Goal: Information Seeking & Learning: Learn about a topic

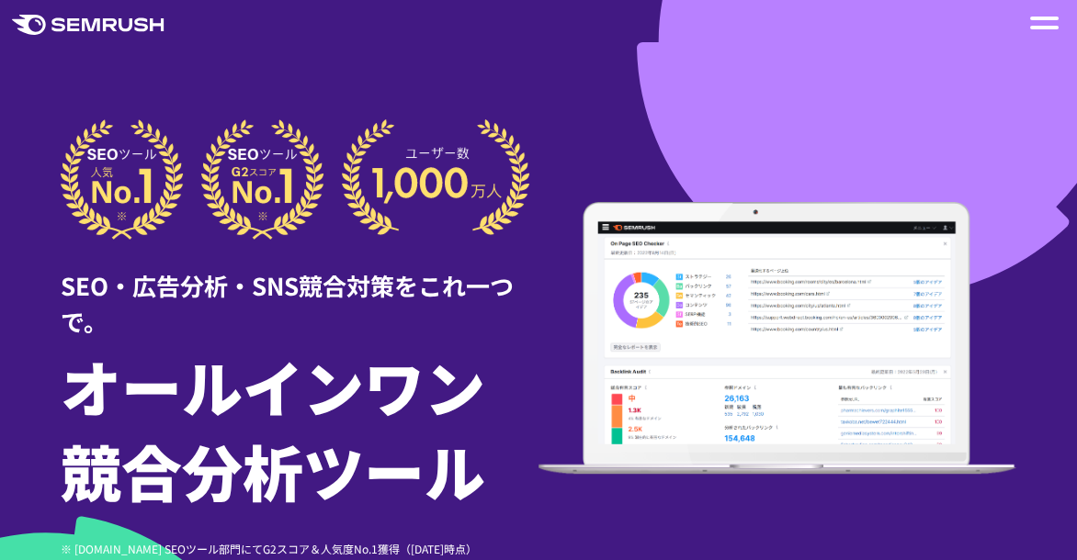
click at [1050, 29] on div at bounding box center [1044, 23] width 28 height 22
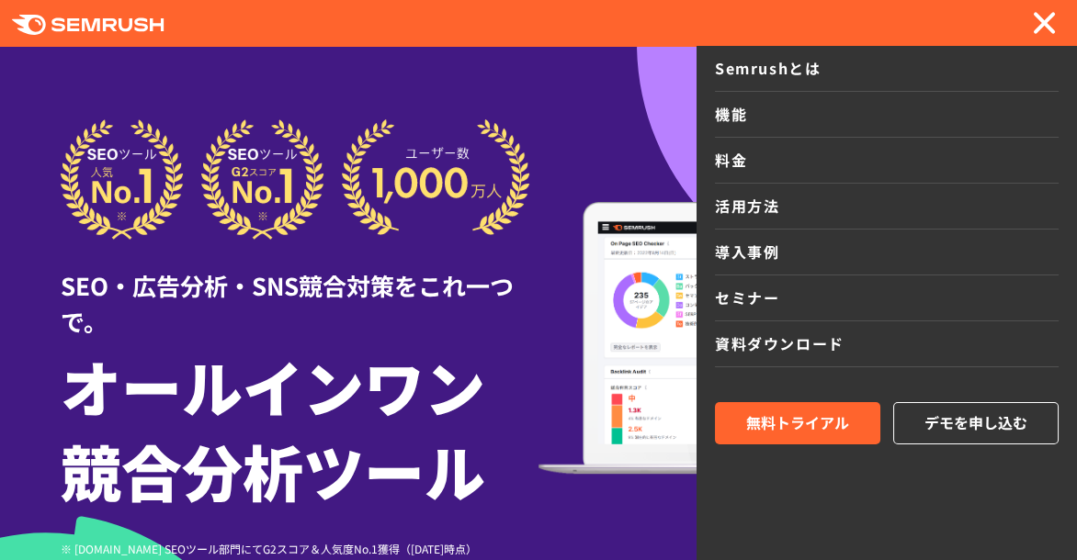
click at [279, 127] on img at bounding box center [295, 179] width 469 height 120
click at [1050, 15] on span at bounding box center [1043, 23] width 23 height 23
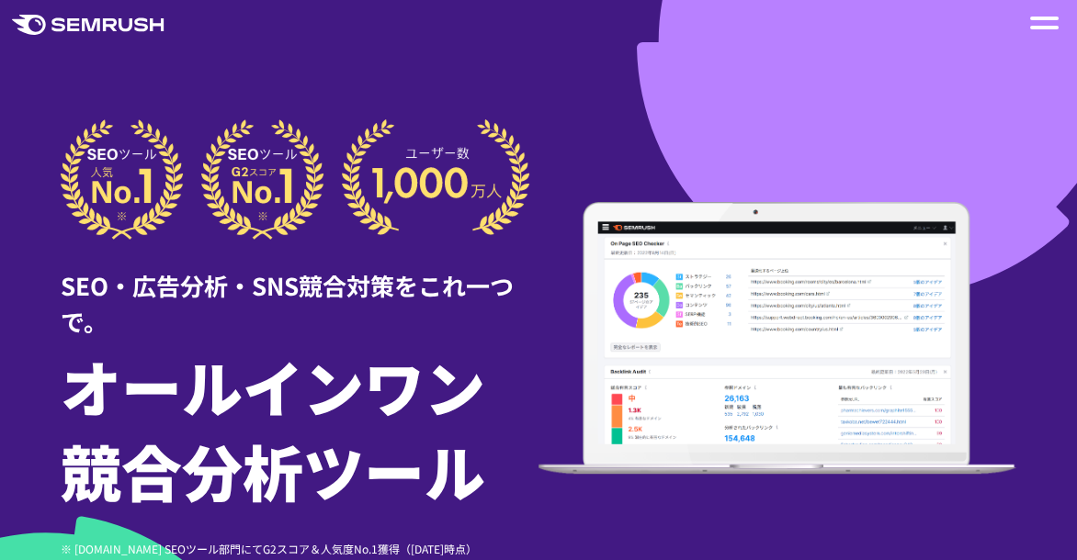
click at [460, 23] on div at bounding box center [1044, 23] width 28 height 22
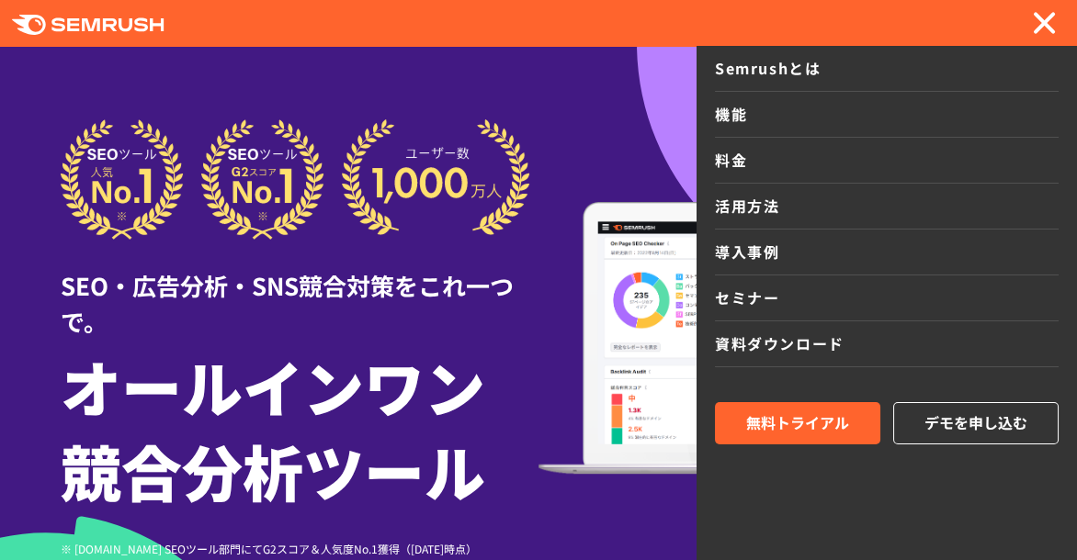
click at [460, 74] on link "Semrushとは" at bounding box center [887, 69] width 344 height 46
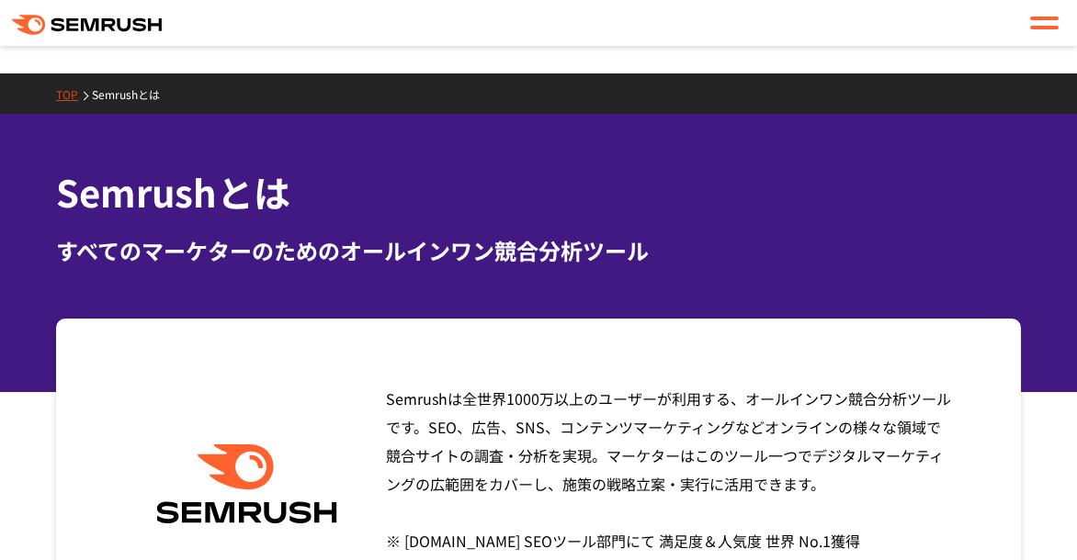
scroll to position [92, 0]
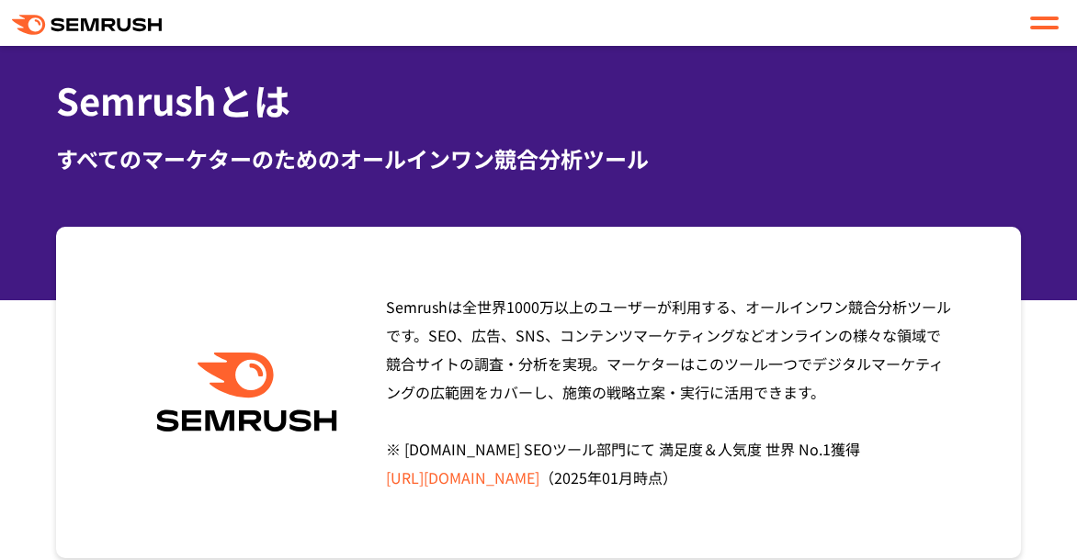
click at [920, 341] on span "Semrushは全世界[DATE]万以上のユーザーが利用する、オールインワン競合分析ツールです。SEO、広告、SNS、コンテンツマーケティングなどオンラインの…" at bounding box center [668, 392] width 565 height 193
drag, startPoint x: 935, startPoint y: 338, endPoint x: 529, endPoint y: 361, distance: 406.6
click at [529, 361] on span "Semrushは全世界[DATE]万以上のユーザーが利用する、オールインワン競合分析ツールです。SEO、広告、SNS、コンテンツマーケティングなどオンラインの…" at bounding box center [668, 392] width 565 height 193
copy span "競合サイトの調査・分析"
